Goal: Task Accomplishment & Management: Complete application form

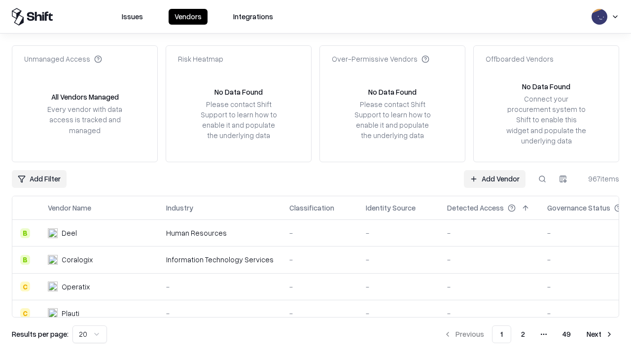
click at [495, 179] on link "Add Vendor" at bounding box center [495, 179] width 62 height 18
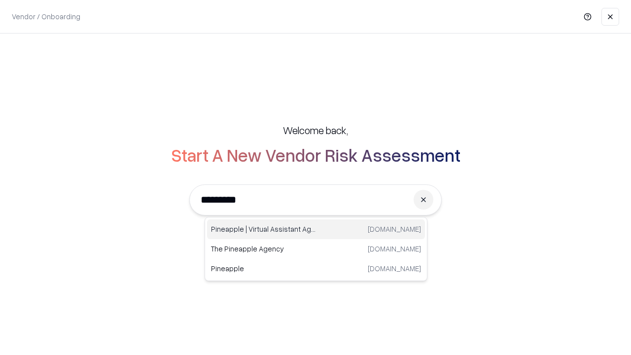
click at [316, 229] on div "Pineapple | Virtual Assistant Agency [DOMAIN_NAME]" at bounding box center [316, 230] width 218 height 20
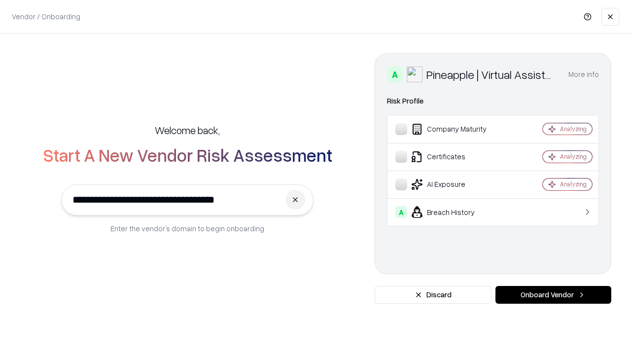
type input "**********"
click at [553, 295] on button "Onboard Vendor" at bounding box center [554, 295] width 116 height 18
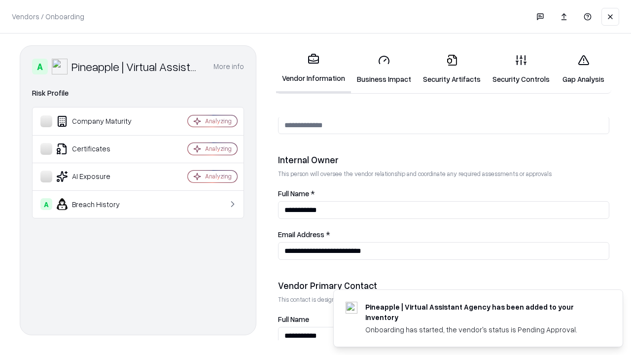
scroll to position [511, 0]
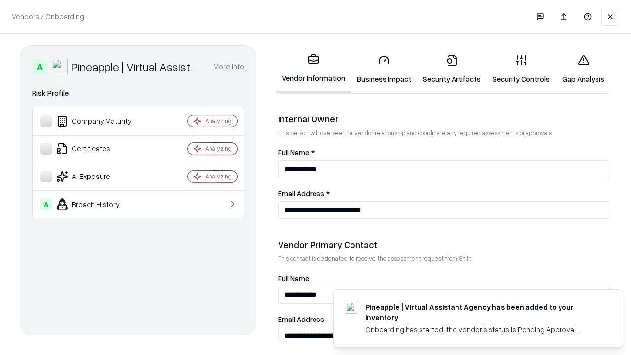
click at [384, 69] on link "Business Impact" at bounding box center [384, 69] width 66 height 46
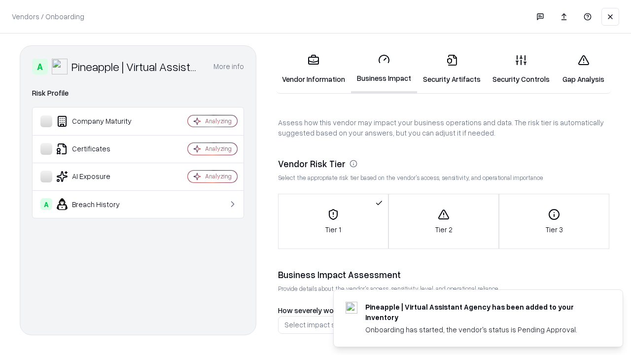
click at [452, 69] on link "Security Artifacts" at bounding box center [452, 69] width 70 height 46
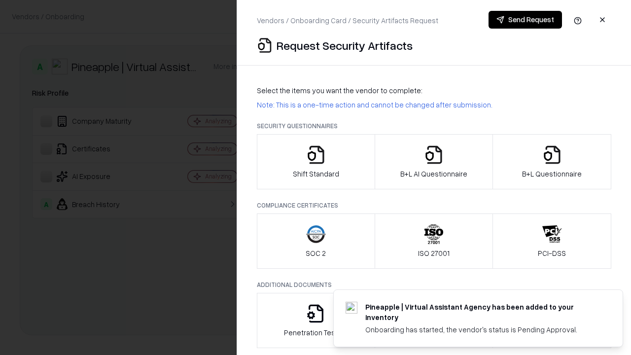
click at [316, 162] on icon "button" at bounding box center [316, 155] width 20 height 20
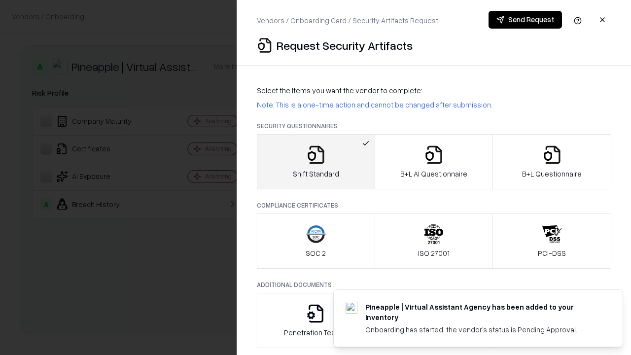
click at [525, 20] on button "Send Request" at bounding box center [525, 20] width 73 height 18
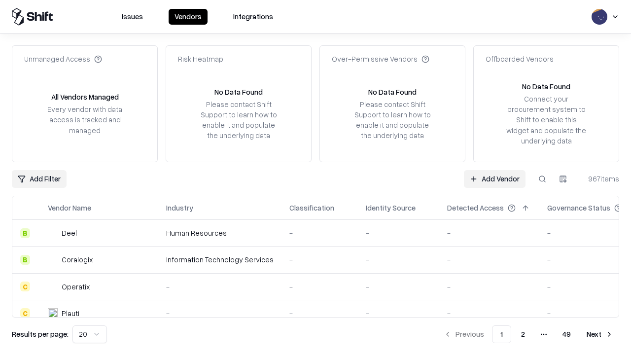
click at [543, 179] on button at bounding box center [543, 179] width 18 height 18
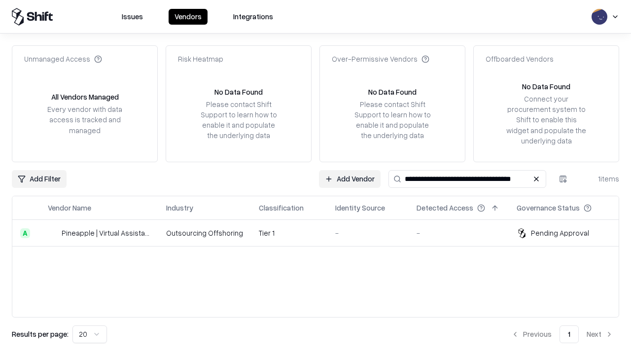
type input "**********"
click at [322, 233] on td "Tier 1" at bounding box center [289, 233] width 76 height 27
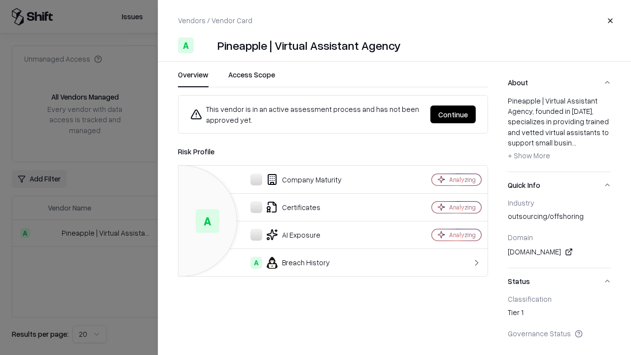
click at [453, 114] on button "Continue" at bounding box center [453, 115] width 45 height 18
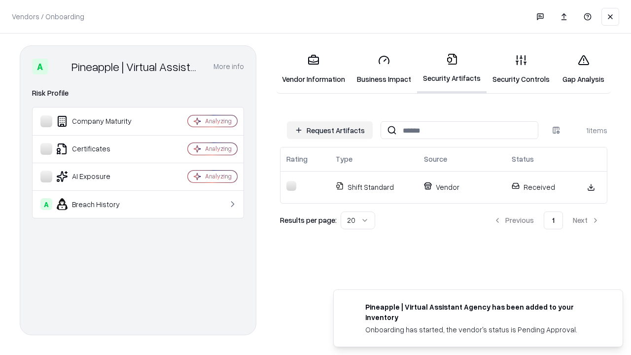
click at [521, 69] on link "Security Controls" at bounding box center [521, 69] width 69 height 46
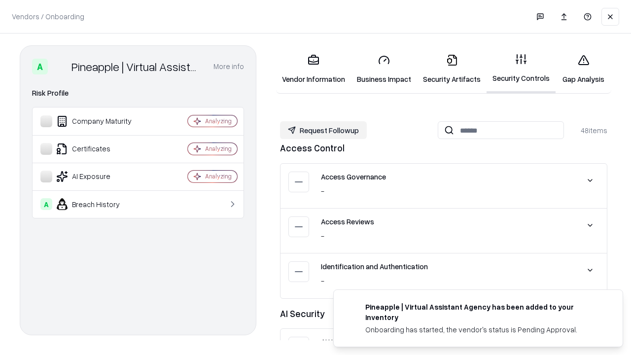
click at [324, 130] on button "Request Followup" at bounding box center [323, 130] width 87 height 18
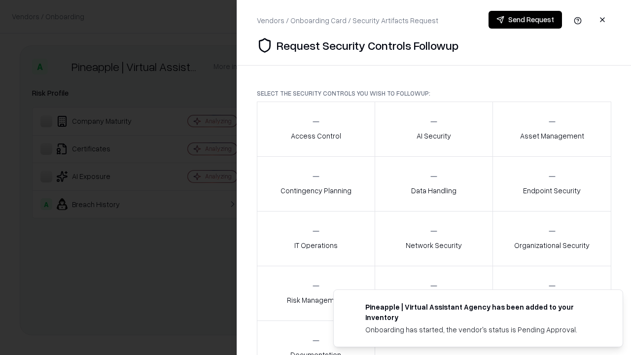
click at [316, 129] on div "Access Control" at bounding box center [316, 129] width 50 height 24
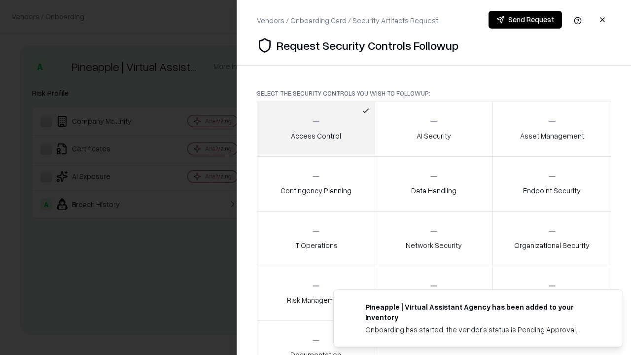
click at [525, 20] on button "Send Request" at bounding box center [525, 20] width 73 height 18
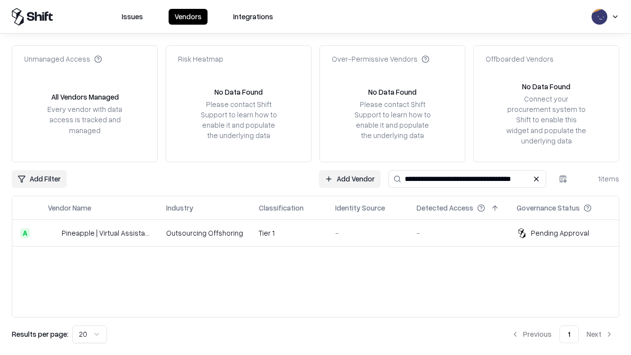
type input "**********"
click at [322, 233] on td "Tier 1" at bounding box center [289, 233] width 76 height 27
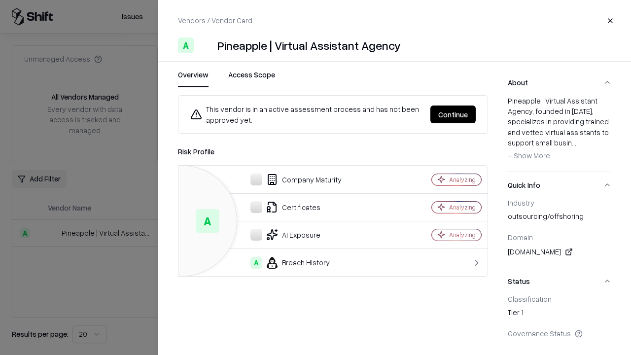
click at [453, 114] on button "Continue" at bounding box center [453, 115] width 45 height 18
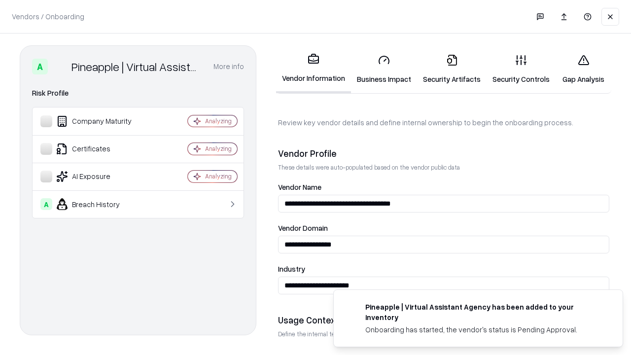
click at [584, 69] on link "Gap Analysis" at bounding box center [584, 69] width 56 height 46
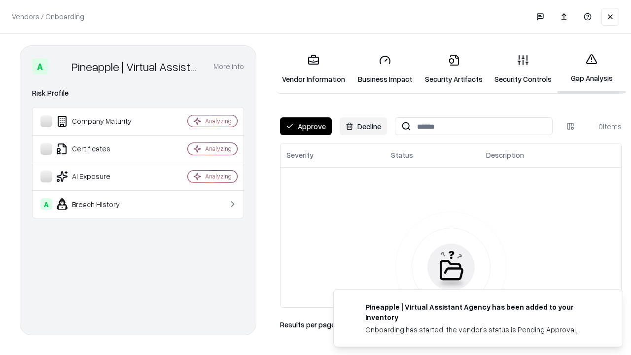
click at [306, 126] on button "Approve" at bounding box center [306, 126] width 52 height 18
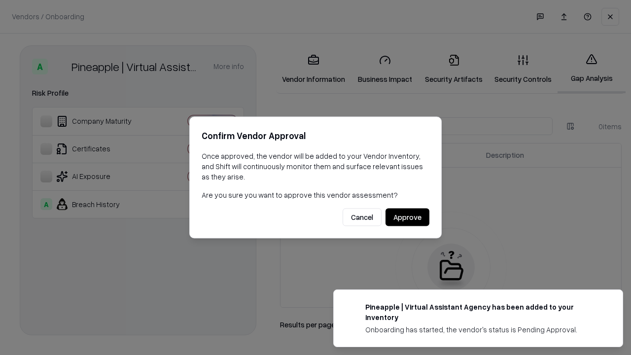
click at [407, 217] on button "Approve" at bounding box center [408, 218] width 44 height 18
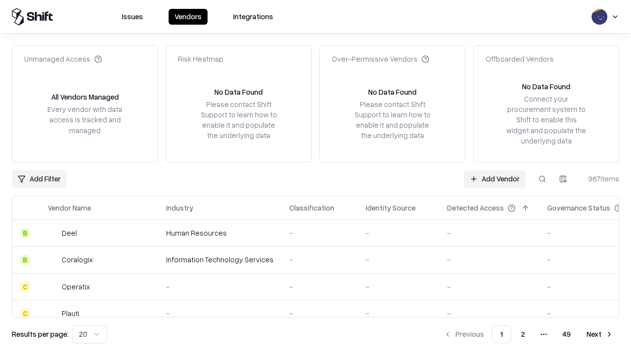
type input "**********"
click at [495, 179] on link "Add Vendor" at bounding box center [495, 179] width 62 height 18
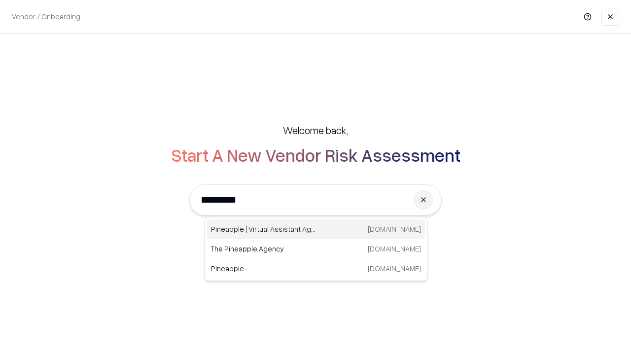
click at [316, 229] on div "Pineapple | Virtual Assistant Agency trypineapple.com" at bounding box center [316, 230] width 218 height 20
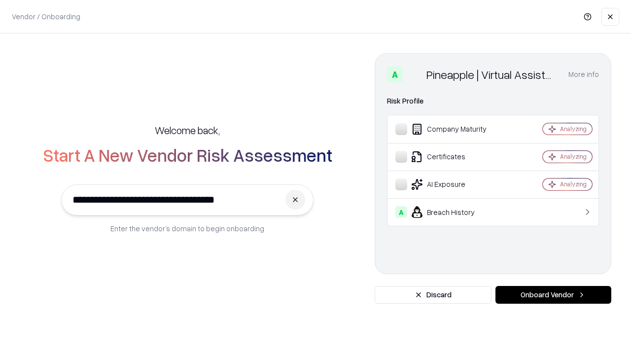
type input "**********"
click at [553, 295] on button "Onboard Vendor" at bounding box center [554, 295] width 116 height 18
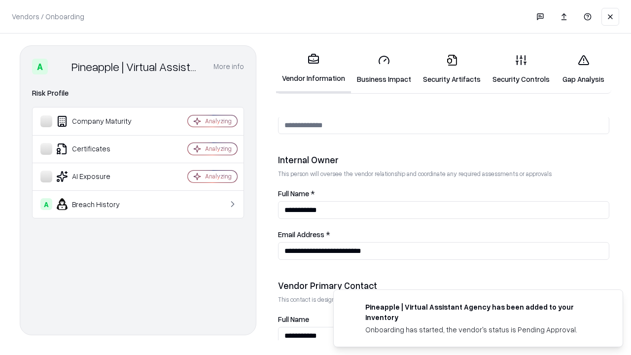
scroll to position [511, 0]
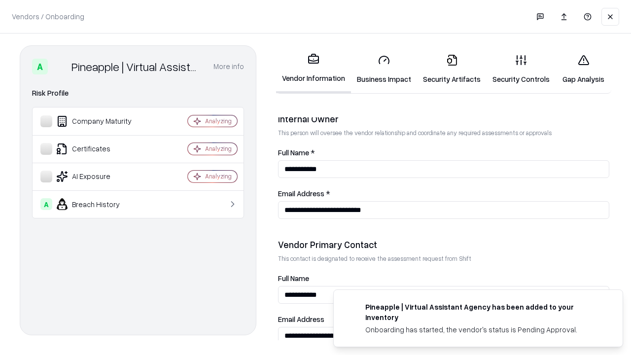
click at [584, 69] on link "Gap Analysis" at bounding box center [584, 69] width 56 height 46
